Goal: Task Accomplishment & Management: Manage account settings

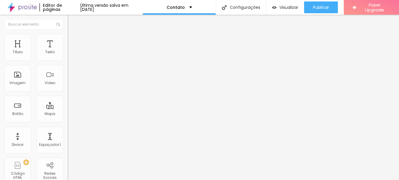
click at [68, 38] on img at bounding box center [70, 36] width 5 height 5
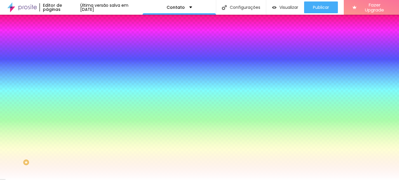
click at [68, 34] on li "Conteúdo" at bounding box center [102, 31] width 68 height 6
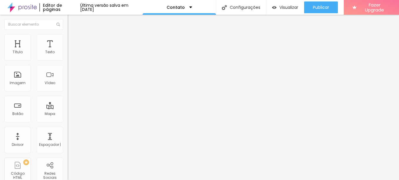
click at [68, 119] on div "Linkedin" at bounding box center [102, 121] width 68 height 4
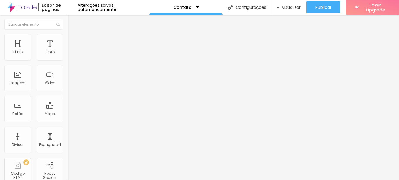
paste input "text"
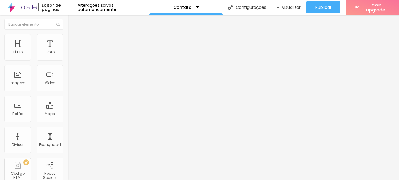
type input "[URL][DOMAIN_NAME][DOMAIN_NAME]"
click at [71, 128] on div "Linkedin" at bounding box center [101, 160] width 61 height 65
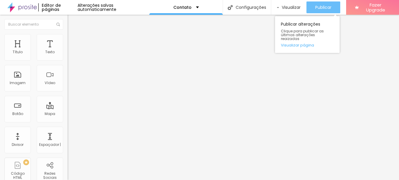
click at [319, 6] on span "Publicar" at bounding box center [323, 7] width 16 height 5
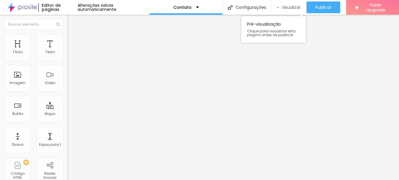
click at [293, 6] on span "Visualizar" at bounding box center [291, 7] width 19 height 5
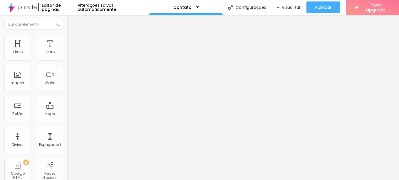
type input "[URL][DOMAIN_NAME]"
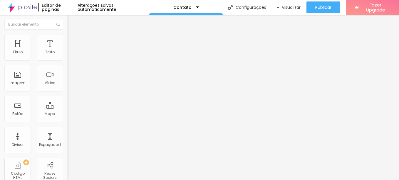
scroll to position [0, 0]
click at [68, 152] on div "Editar Redes Sociais Conteúdo Estilo Avançado Linkedin Rede social Linkedin End…" at bounding box center [102, 97] width 68 height 165
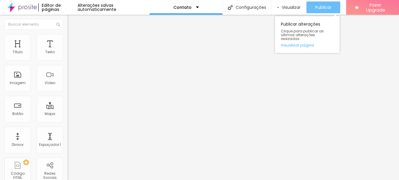
click at [312, 5] on button "Publicar" at bounding box center [323, 7] width 34 height 12
